Goal: Information Seeking & Learning: Learn about a topic

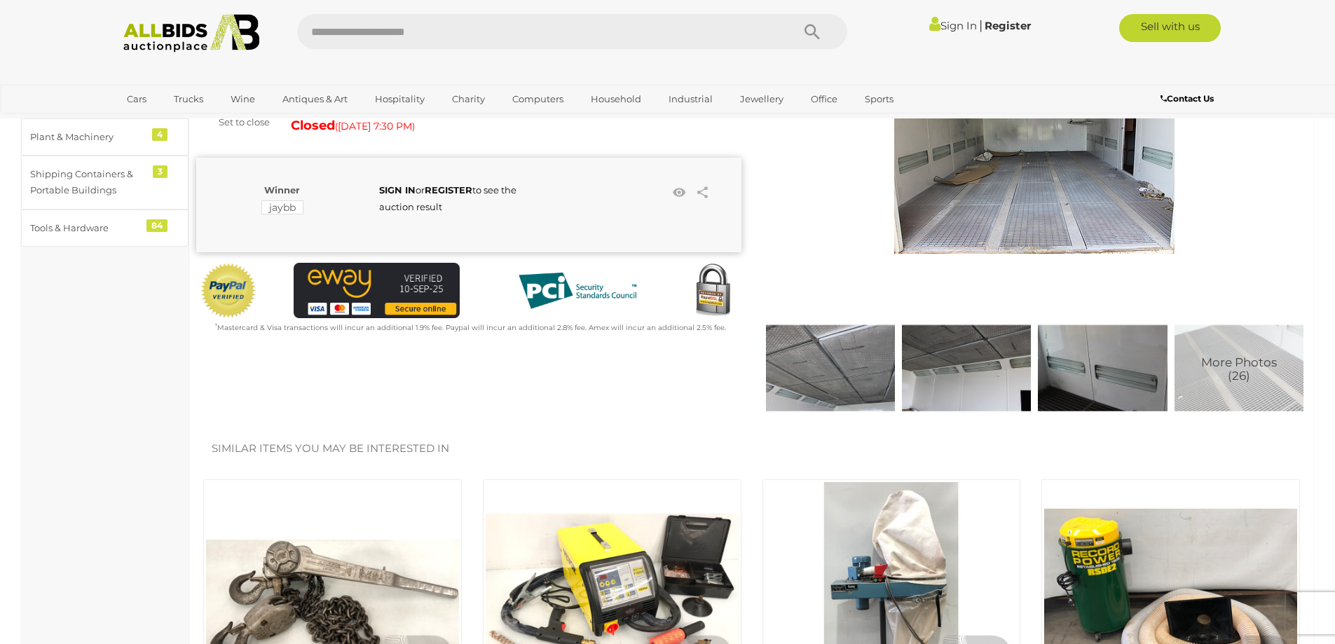
scroll to position [140, 0]
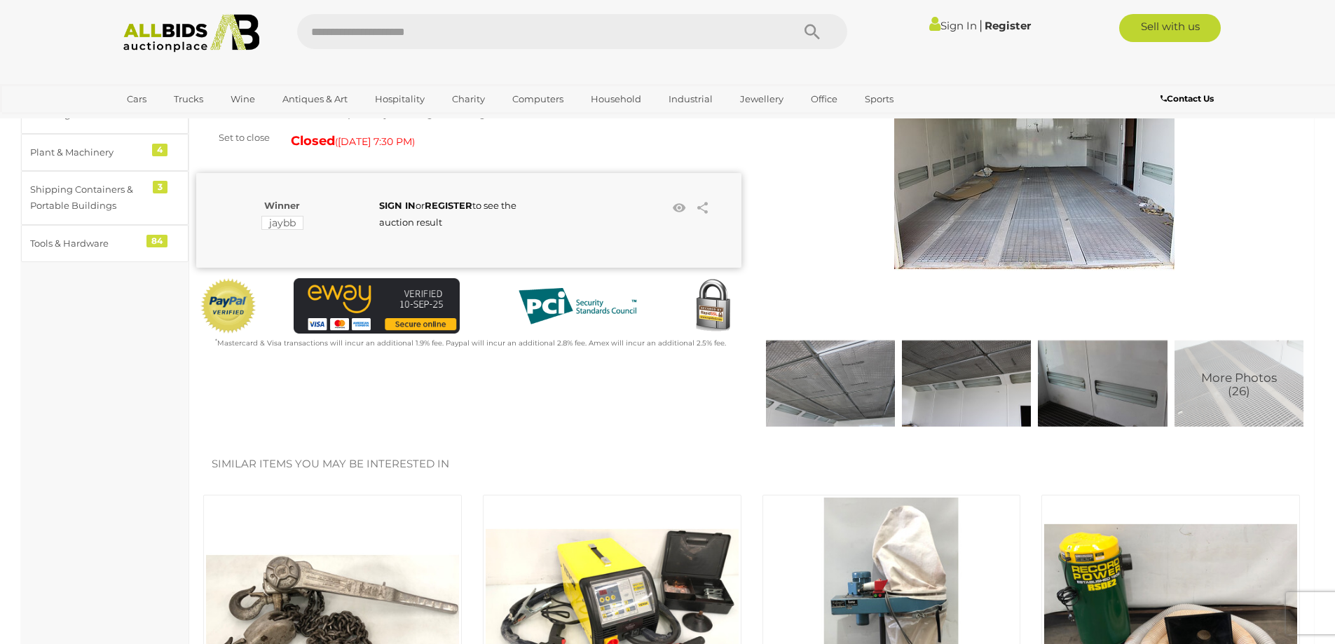
click at [1220, 367] on img at bounding box center [1239, 383] width 129 height 129
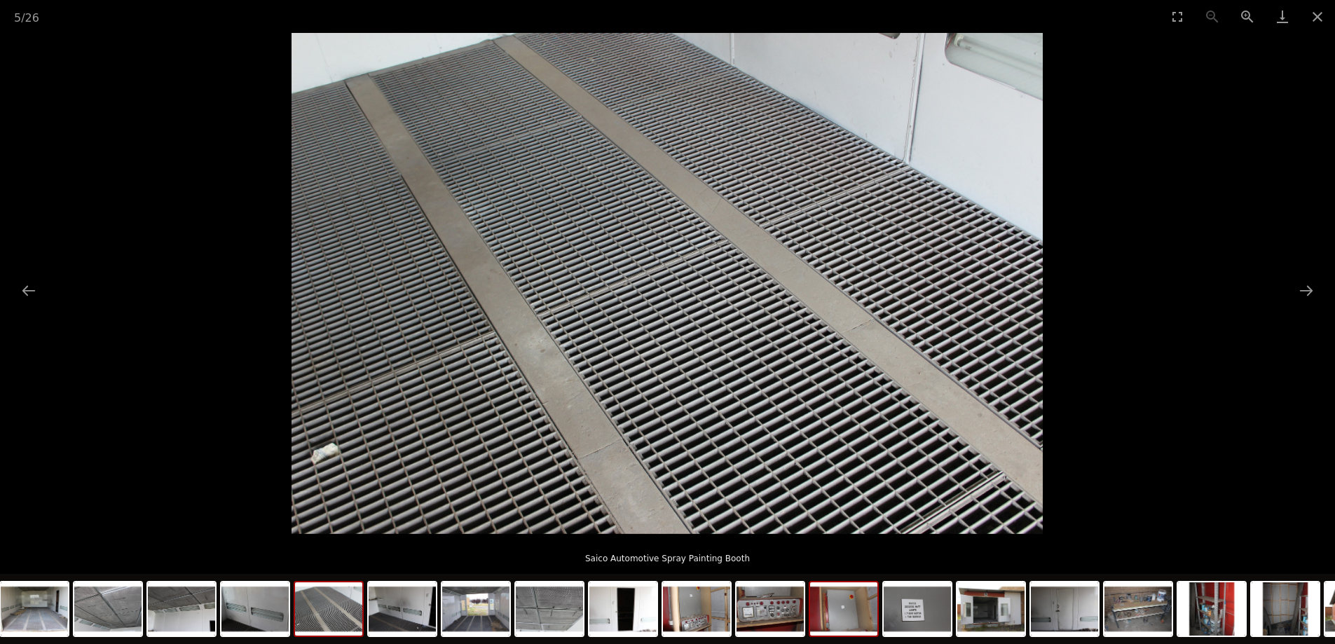
click at [812, 615] on img at bounding box center [843, 608] width 67 height 53
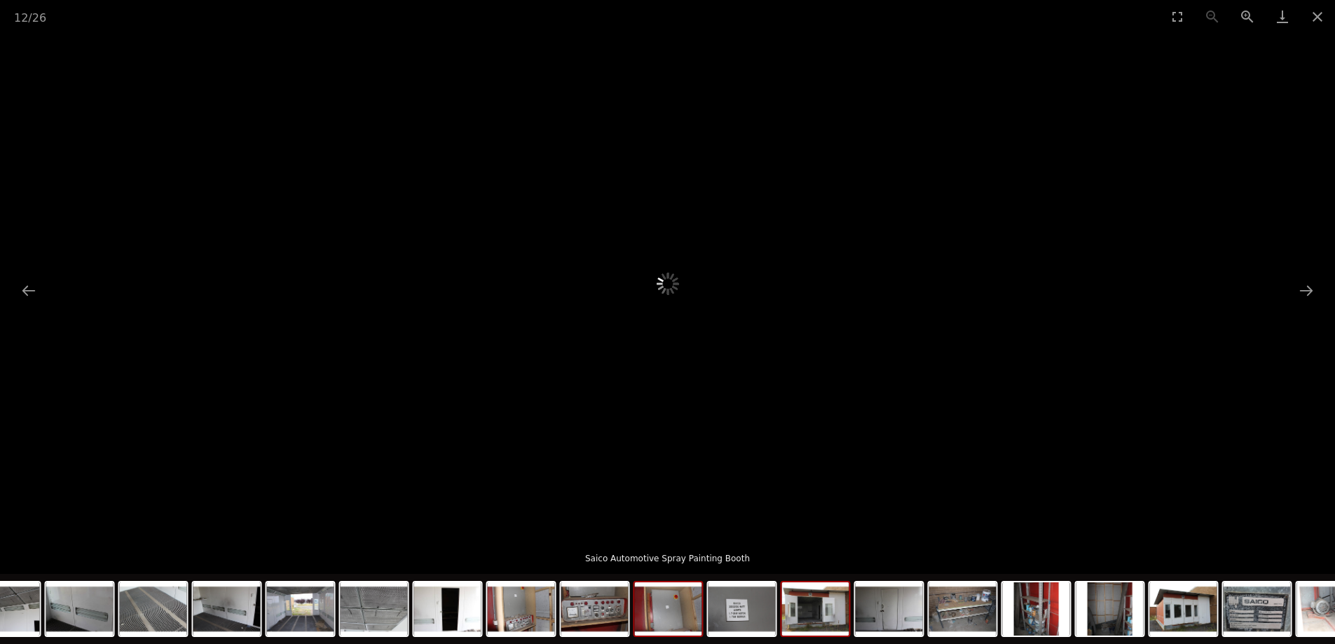
click at [798, 611] on img at bounding box center [815, 608] width 67 height 53
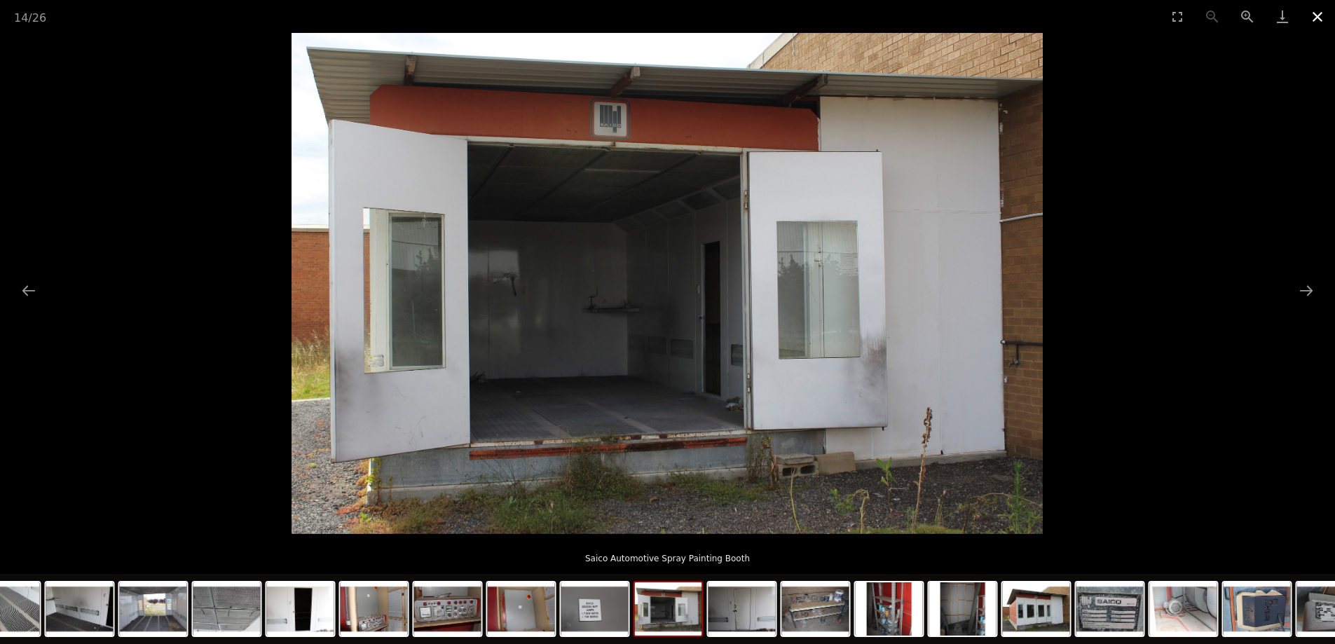
click at [1315, 25] on button "Close gallery" at bounding box center [1317, 16] width 35 height 33
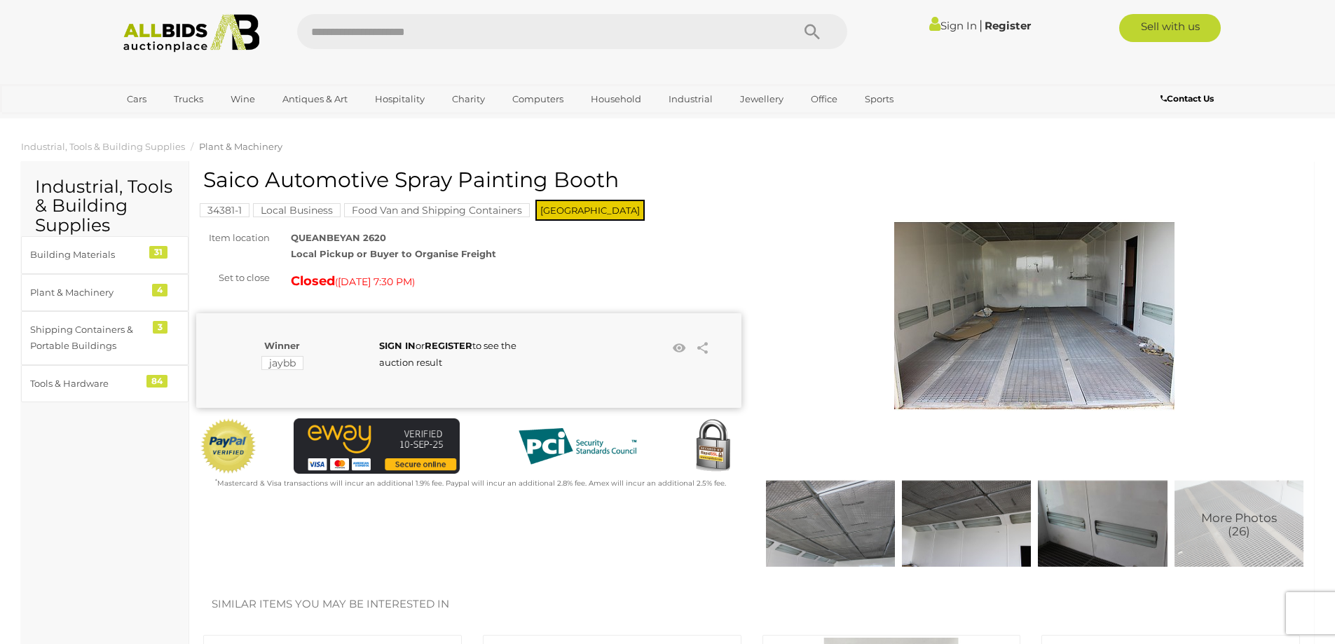
click at [1039, 367] on img at bounding box center [1034, 315] width 280 height 280
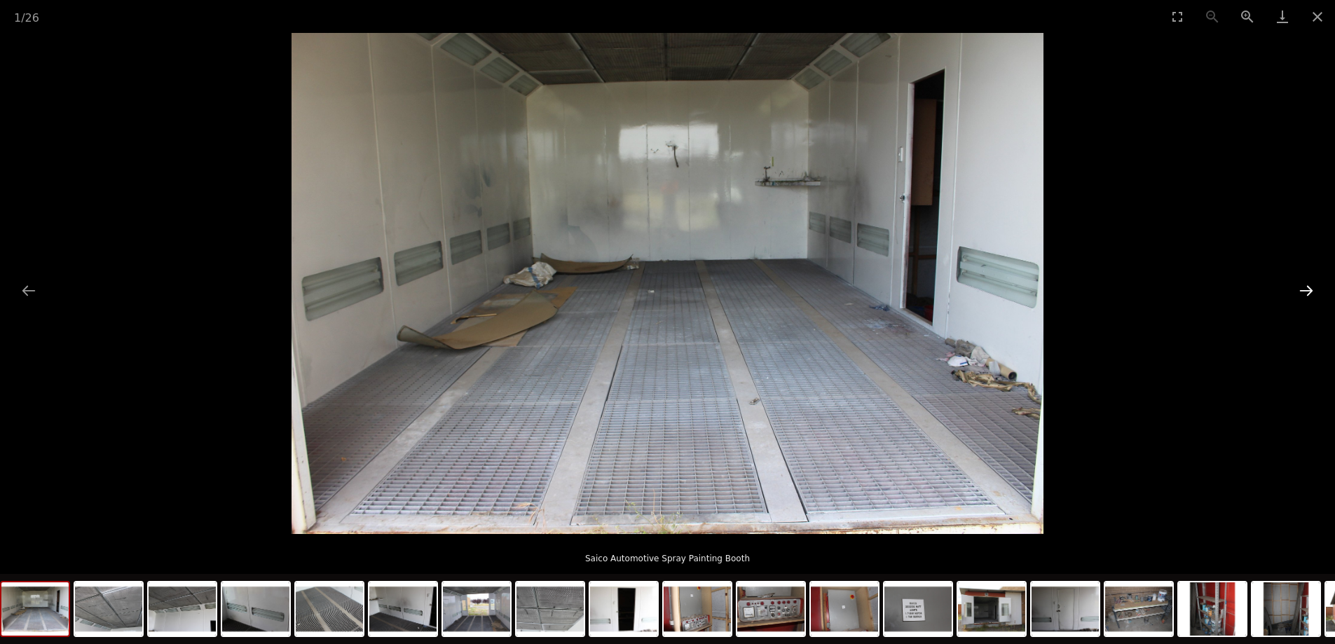
click at [1318, 294] on button "Next slide" at bounding box center [1306, 290] width 29 height 27
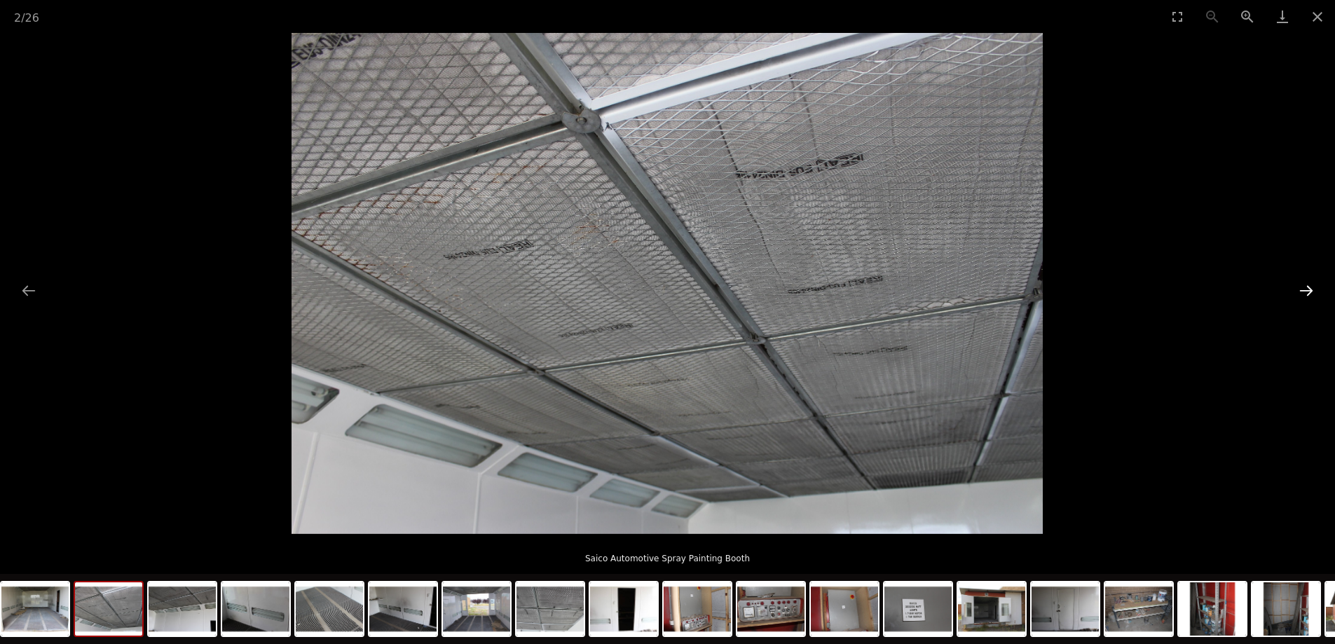
click at [1317, 295] on button "Next slide" at bounding box center [1306, 290] width 29 height 27
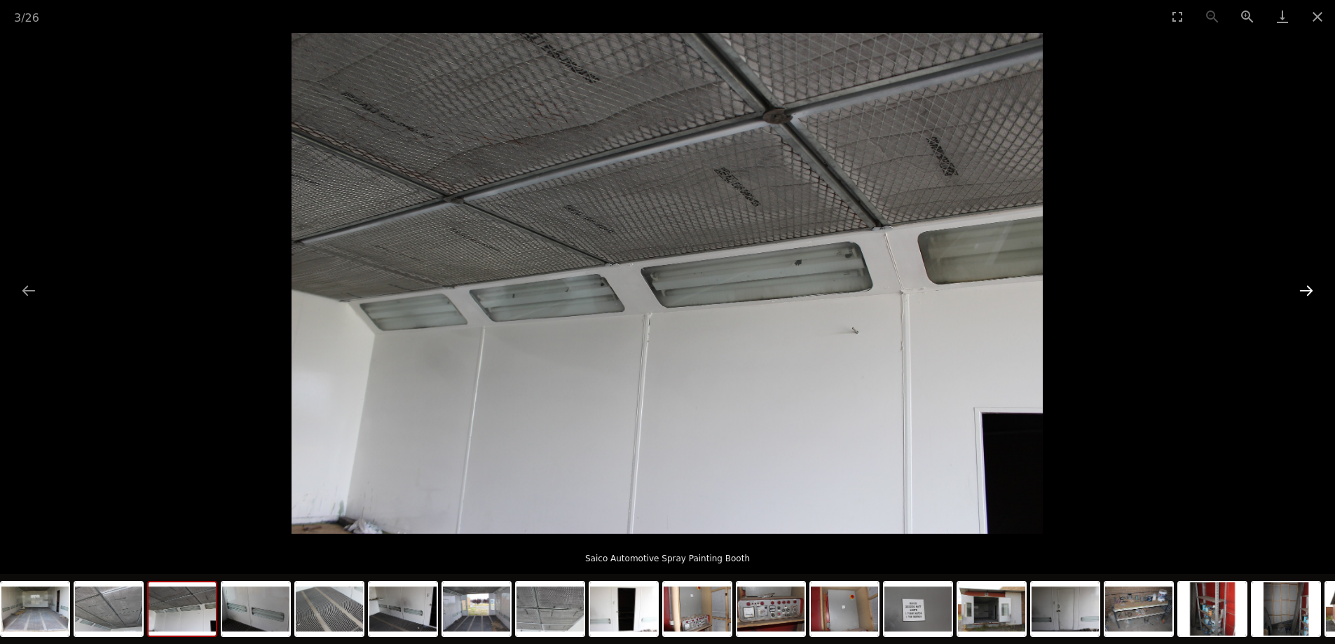
click at [1317, 295] on button "Next slide" at bounding box center [1306, 290] width 29 height 27
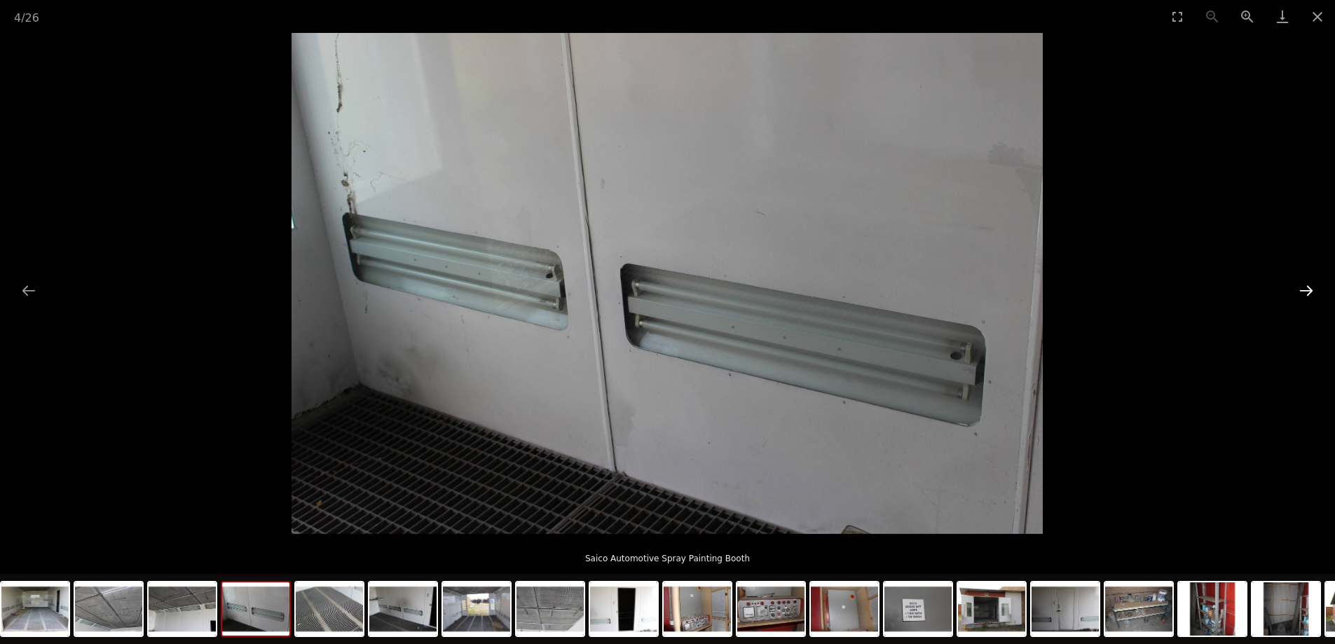
click at [1317, 295] on button "Next slide" at bounding box center [1306, 290] width 29 height 27
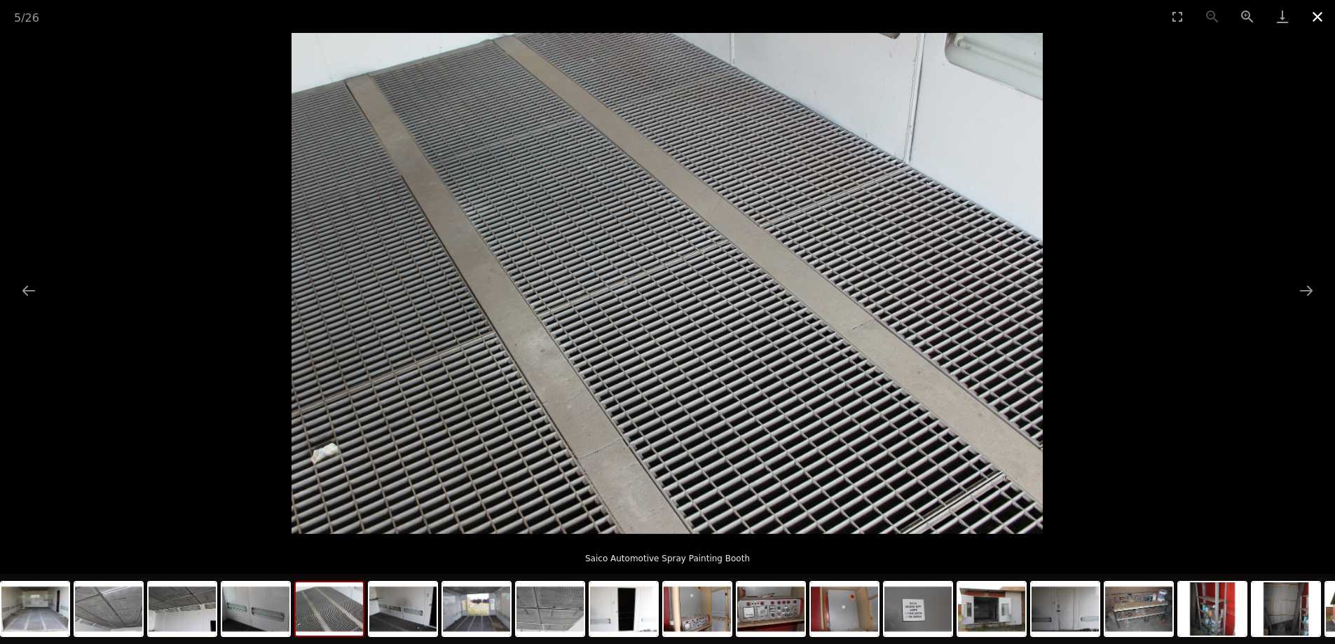
click at [1323, 18] on button "Close gallery" at bounding box center [1317, 16] width 35 height 33
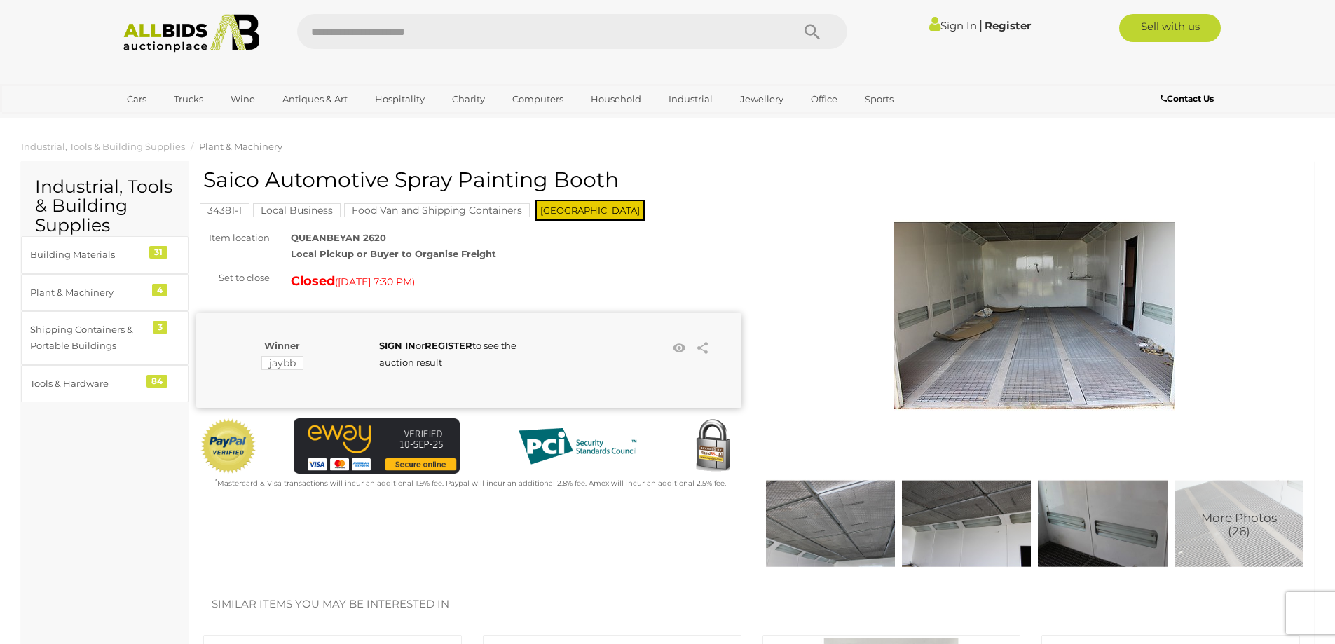
click at [789, 268] on link at bounding box center [1035, 315] width 545 height 280
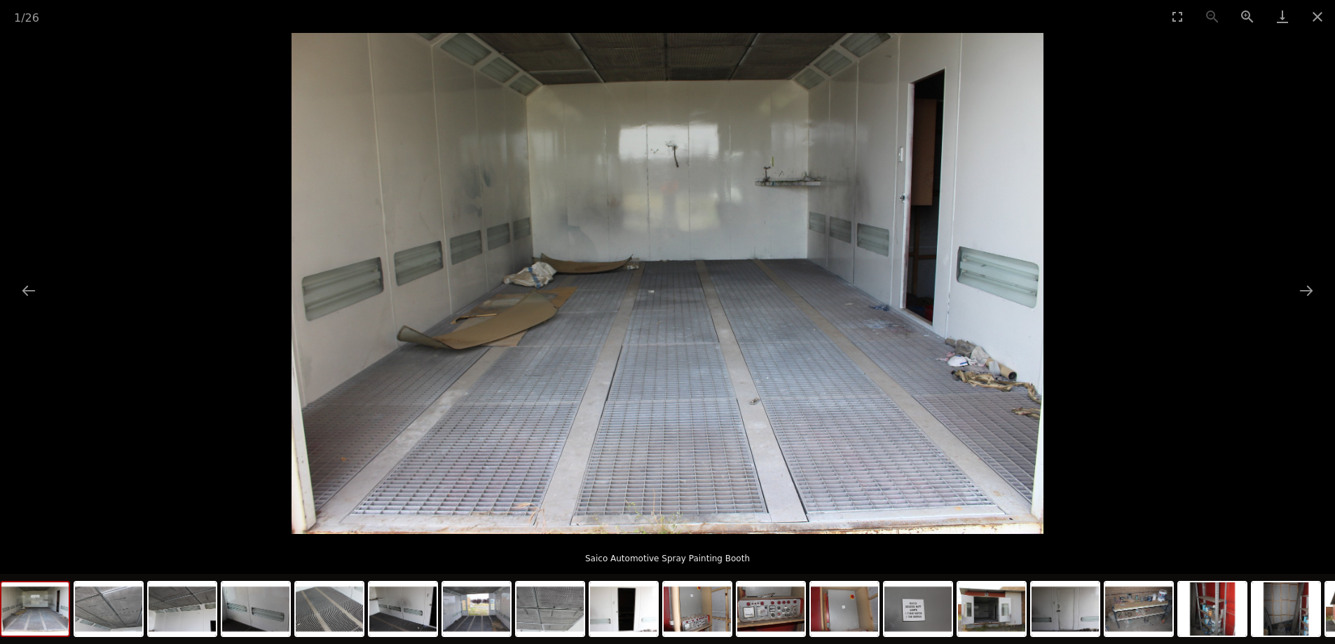
click at [789, 268] on img at bounding box center [667, 283] width 751 height 501
click at [181, 198] on picture at bounding box center [667, 283] width 1335 height 501
click at [1321, 9] on button "Close gallery" at bounding box center [1317, 16] width 35 height 33
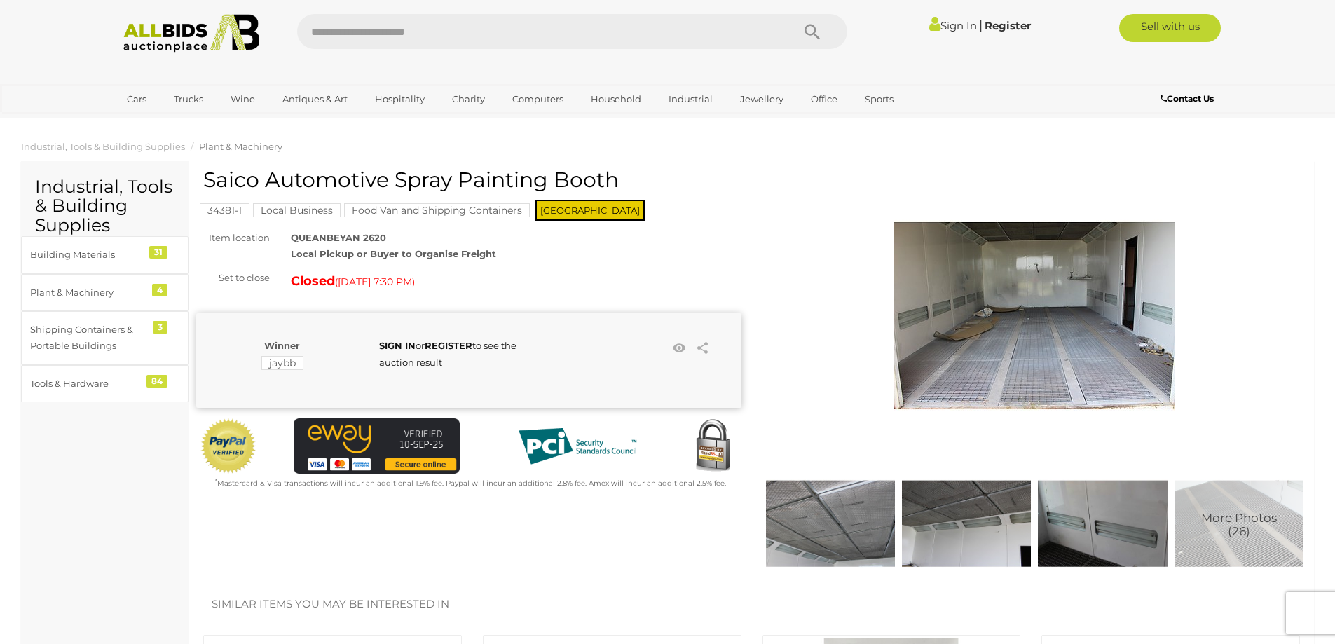
click at [504, 170] on h1 "Saico Automotive Spray Painting Booth" at bounding box center [470, 179] width 535 height 23
click at [503, 170] on h1 "Saico Automotive Spray Painting Booth" at bounding box center [470, 179] width 535 height 23
copy div "Saico Automotive Spray Painting Booth"
